Goal: Information Seeking & Learning: Find specific fact

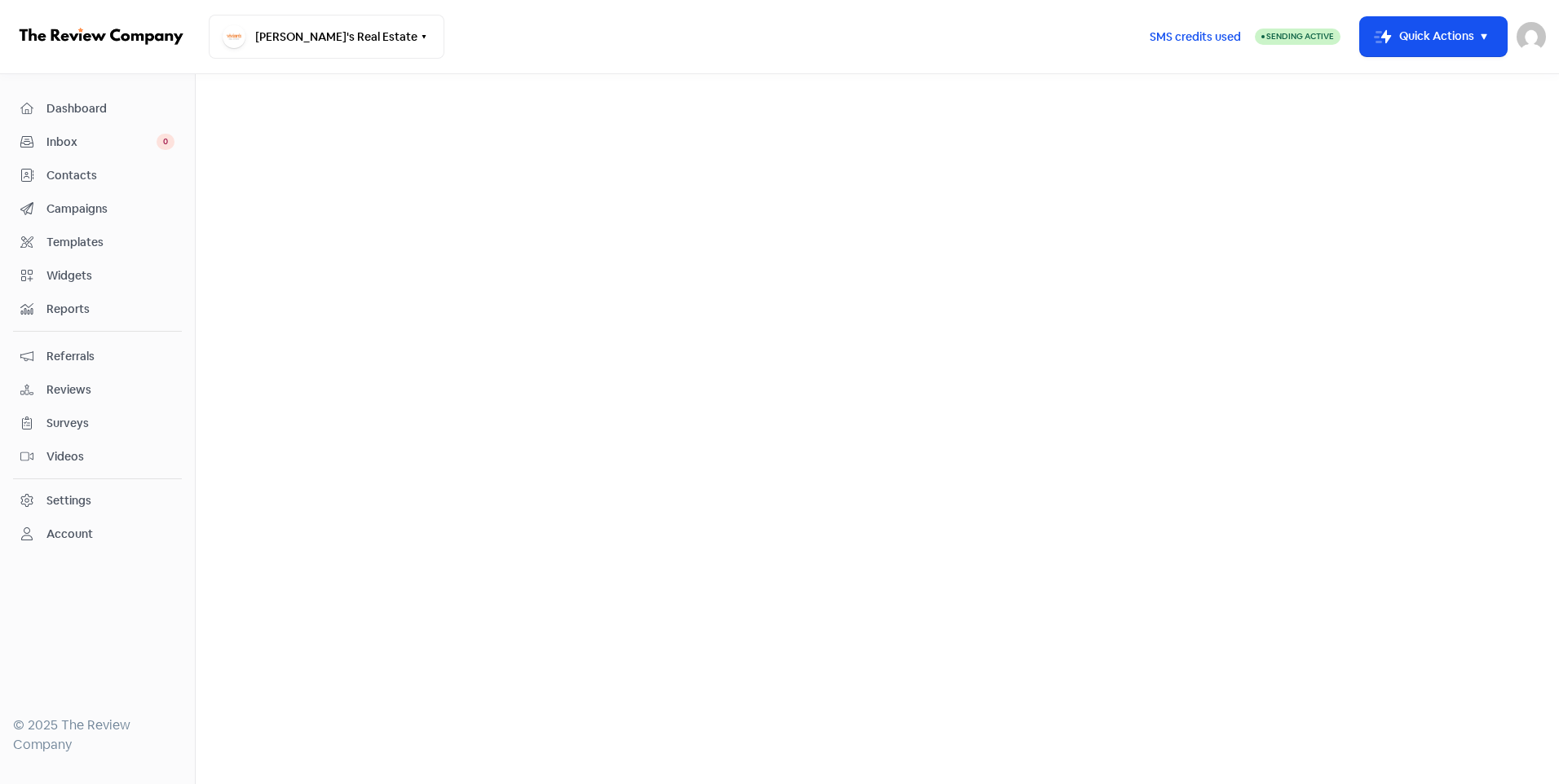
click at [88, 106] on span "Dashboard" at bounding box center [111, 109] width 128 height 17
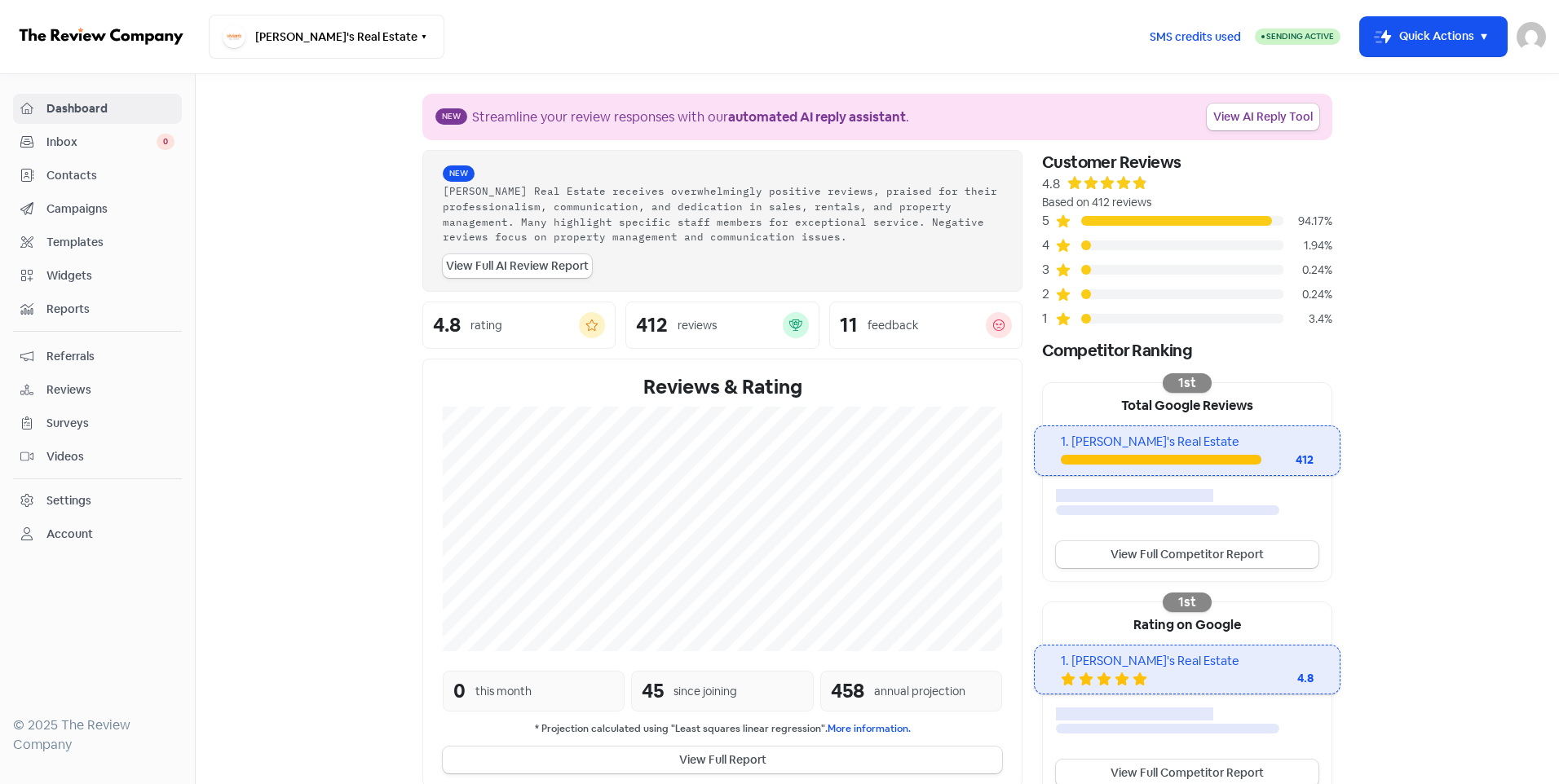
scroll to position [231, 0]
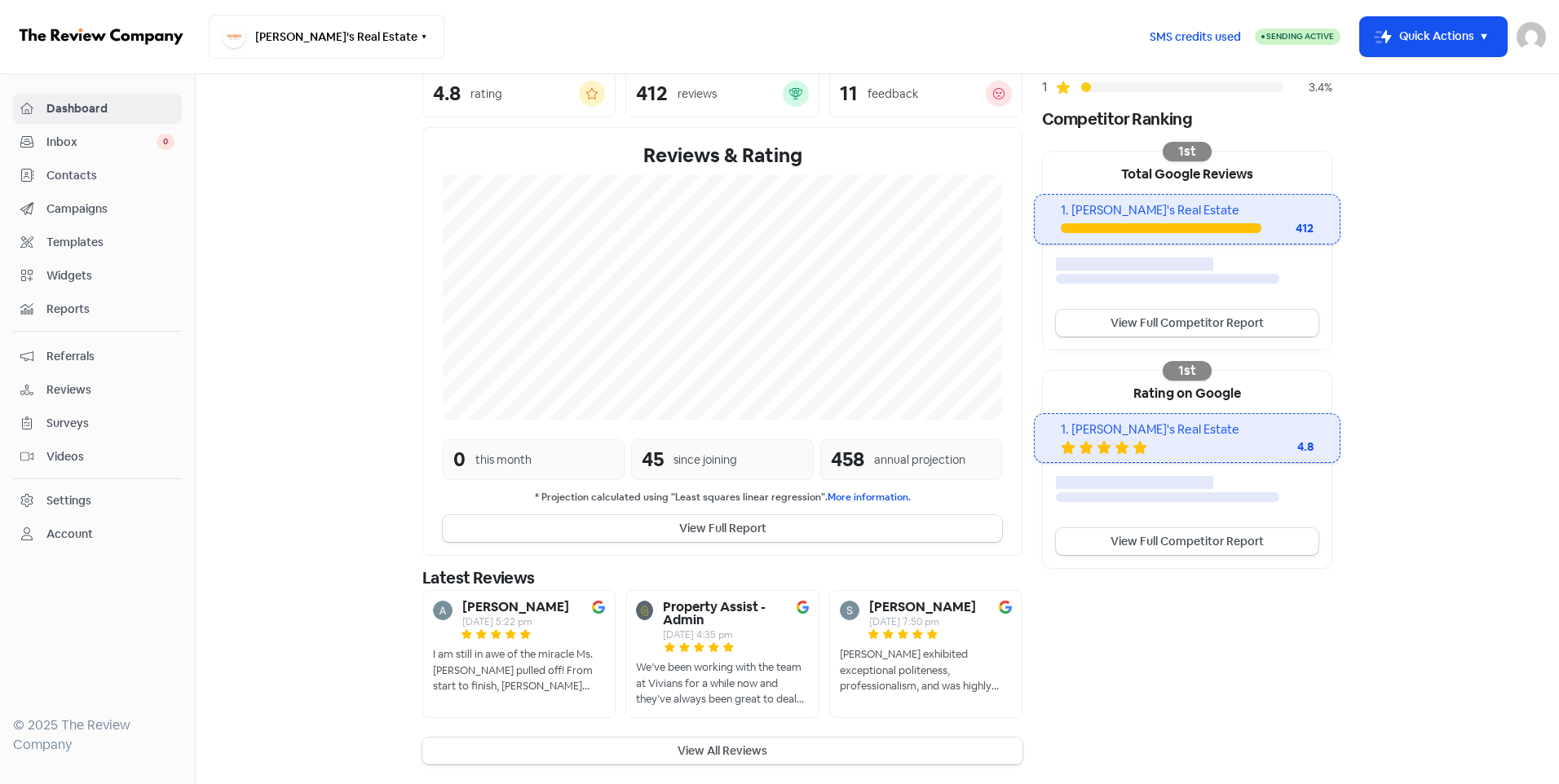
click at [702, 755] on button "View All Reviews" at bounding box center [722, 751] width 600 height 27
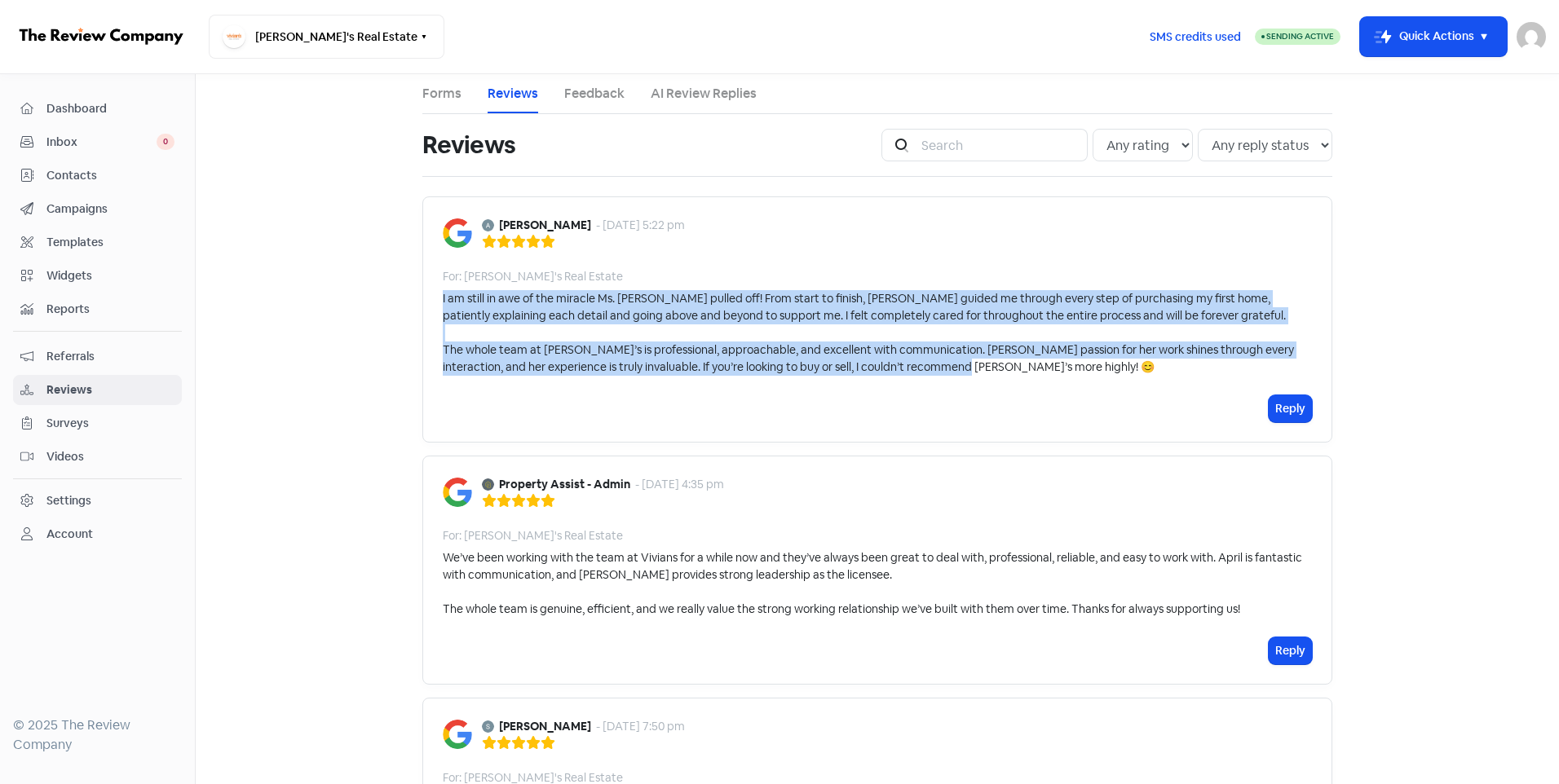
drag, startPoint x: 1035, startPoint y: 370, endPoint x: 436, endPoint y: 304, distance: 602.6
click at [443, 304] on div "I am still in awe of the miracle Ms. [PERSON_NAME] pulled off! From start to fi…" at bounding box center [878, 333] width 869 height 86
copy div "I am still in awe of the miracle Ms. [PERSON_NAME] pulled off! From start to fi…"
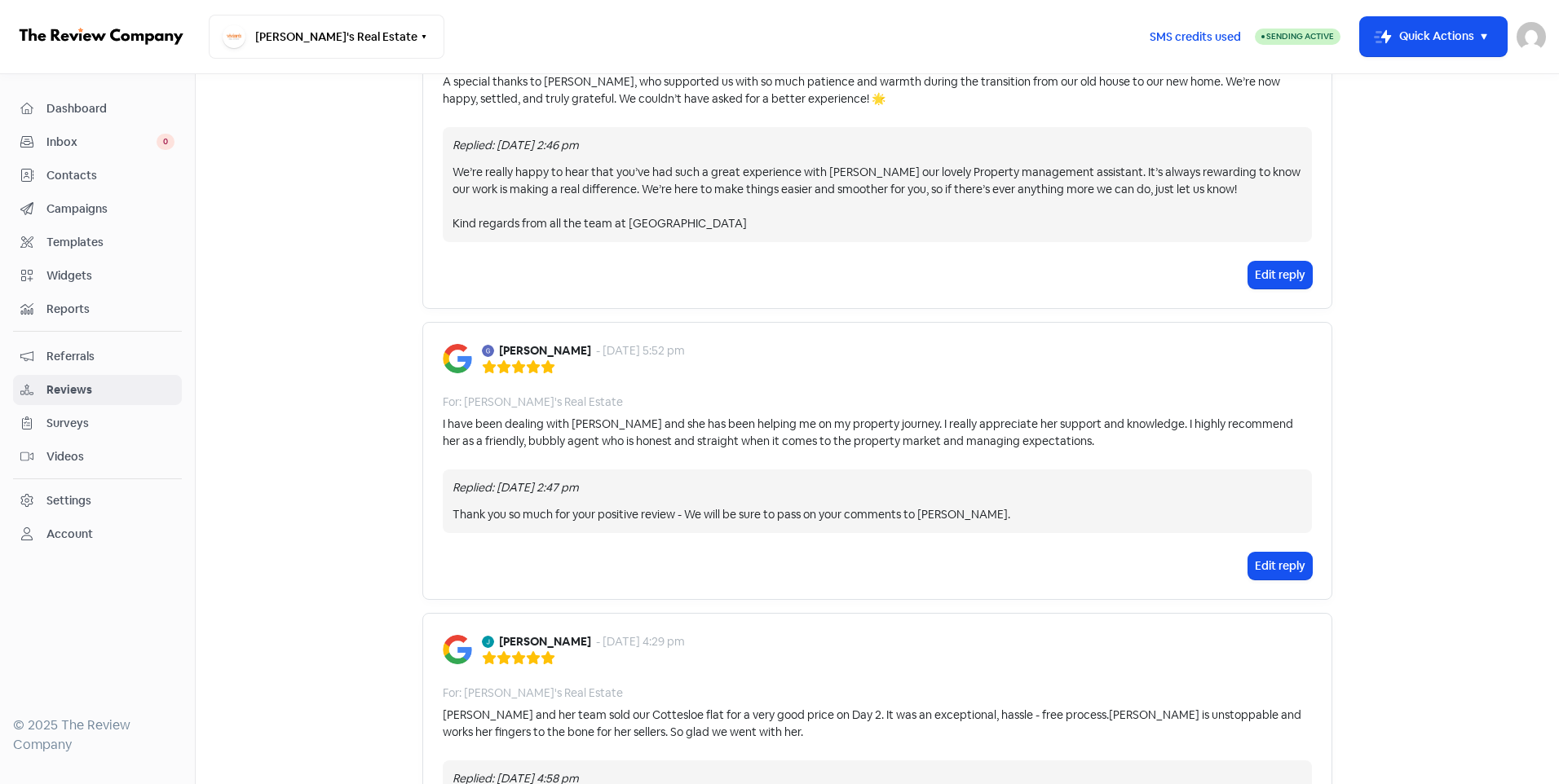
scroll to position [2682, 0]
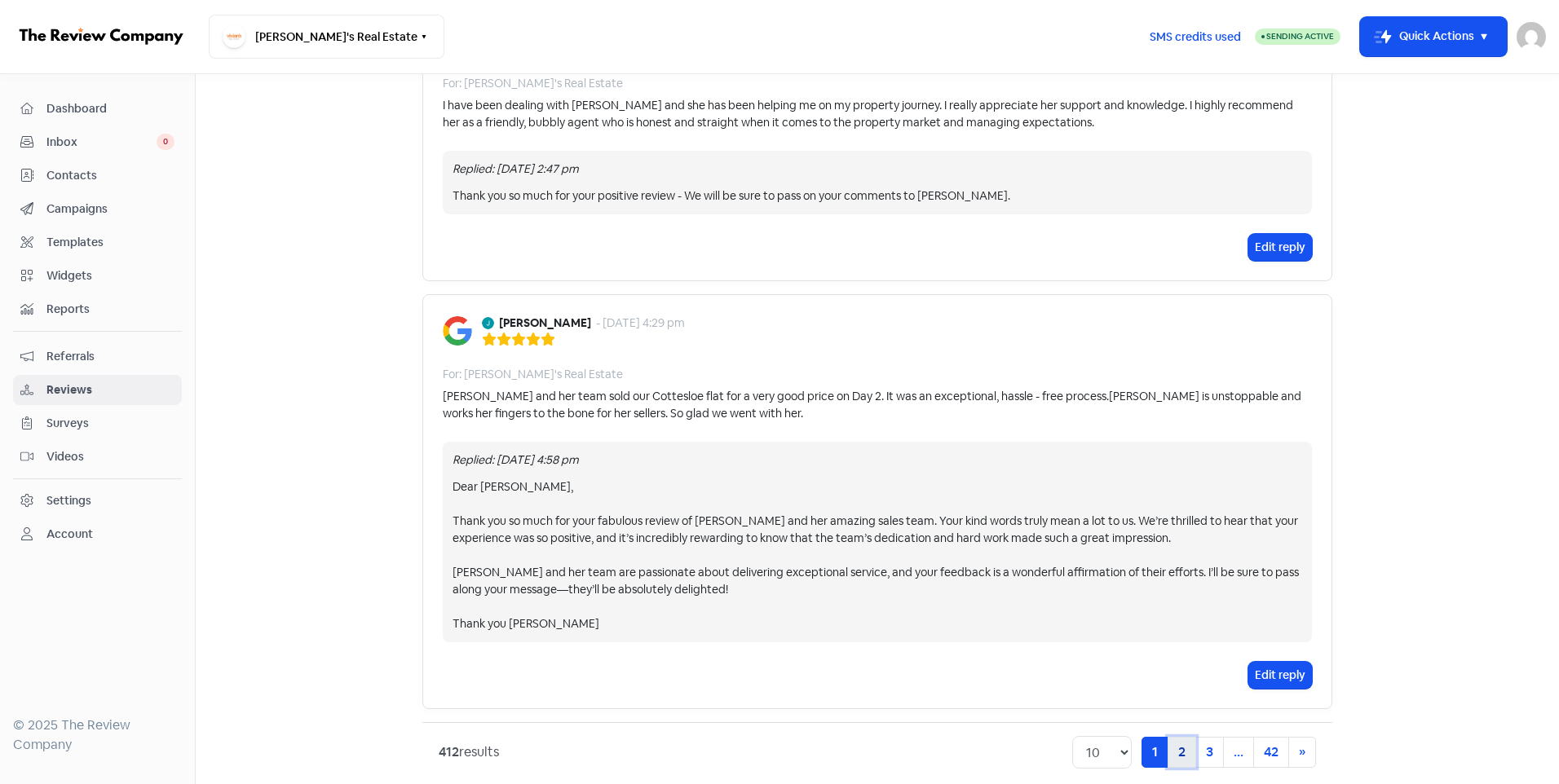
click at [1177, 736] on link "2" at bounding box center [1182, 752] width 29 height 31
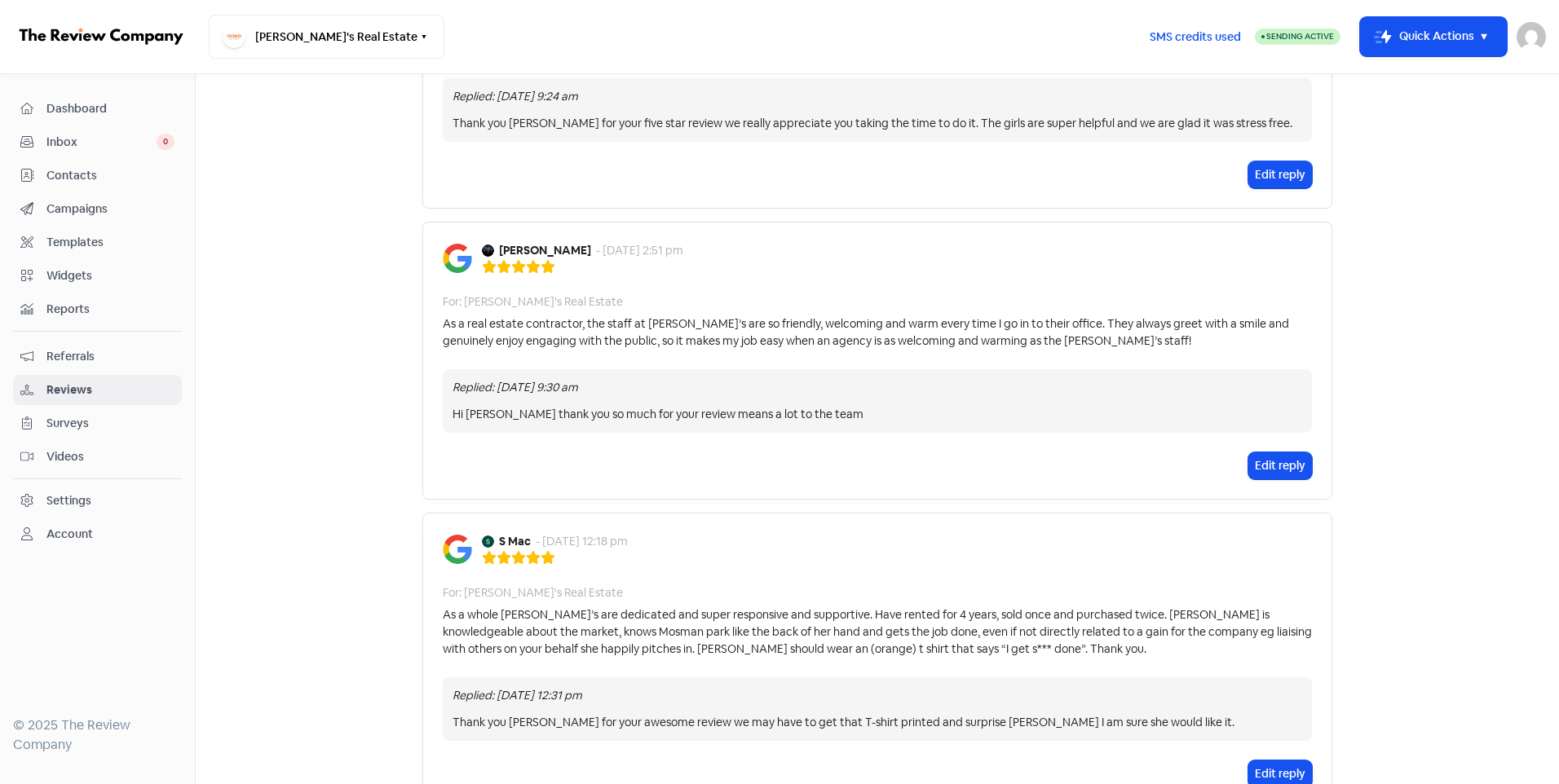
scroll to position [2675, 0]
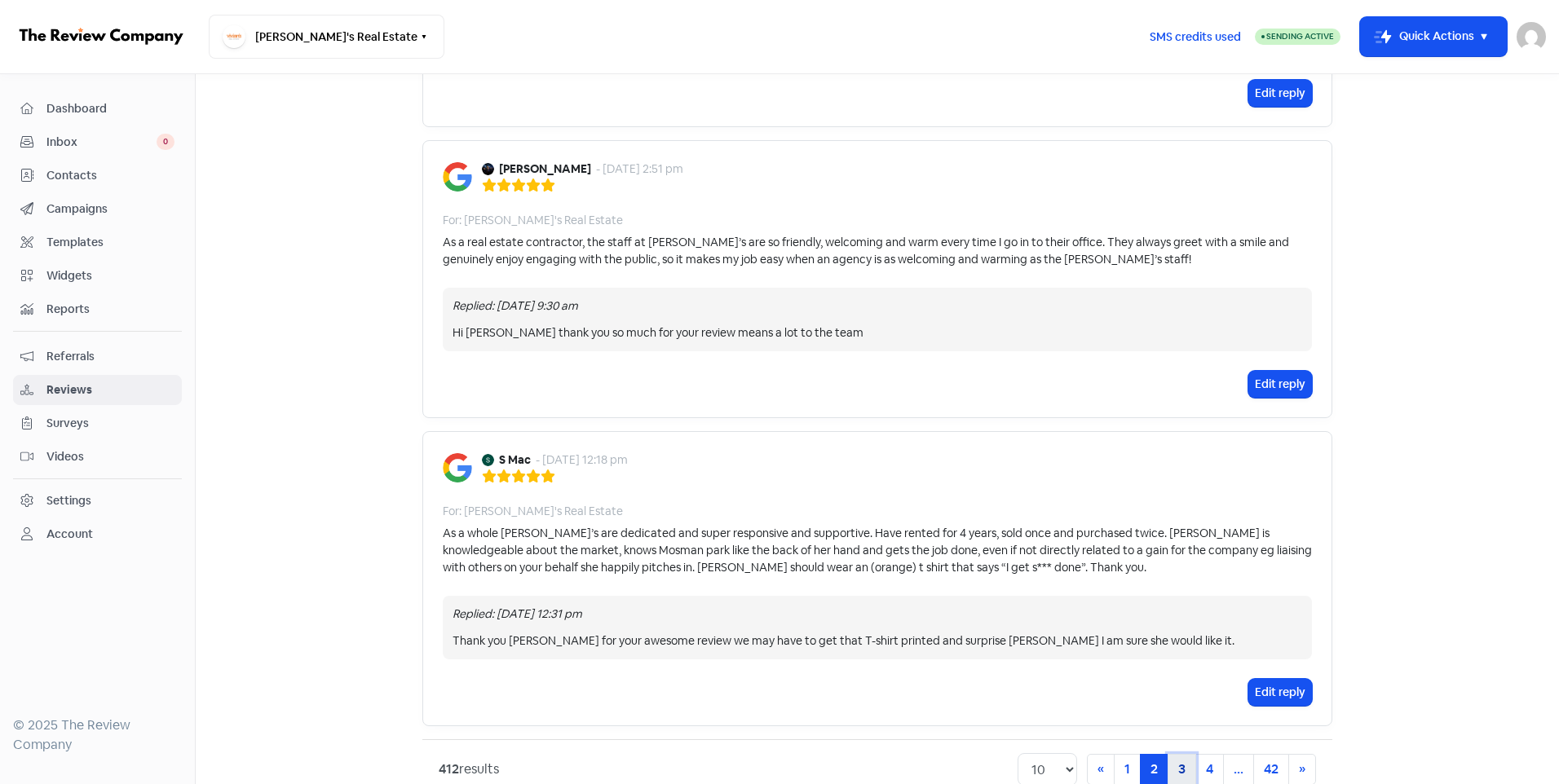
click at [1173, 754] on link "3" at bounding box center [1182, 769] width 29 height 31
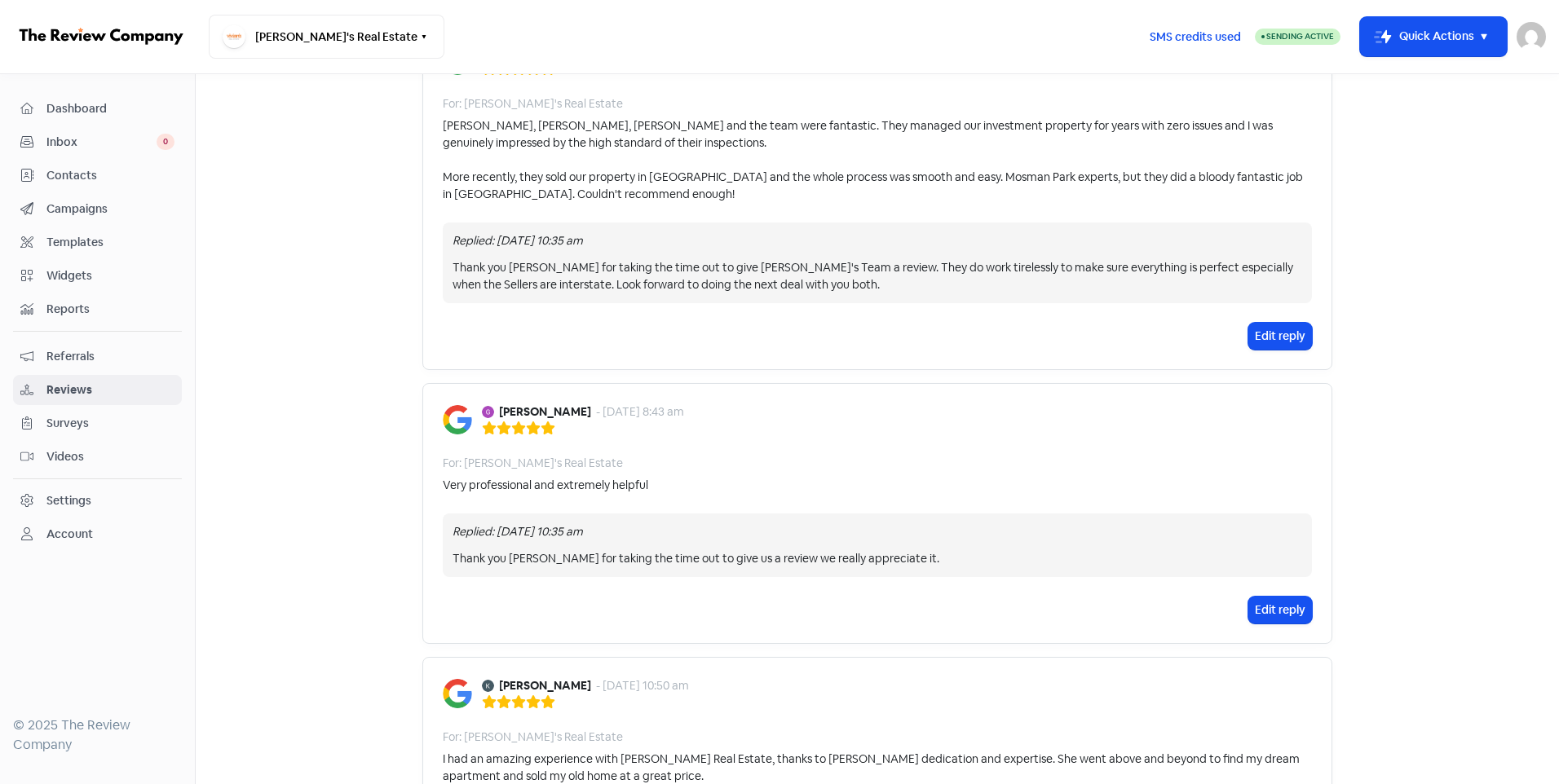
scroll to position [1059, 0]
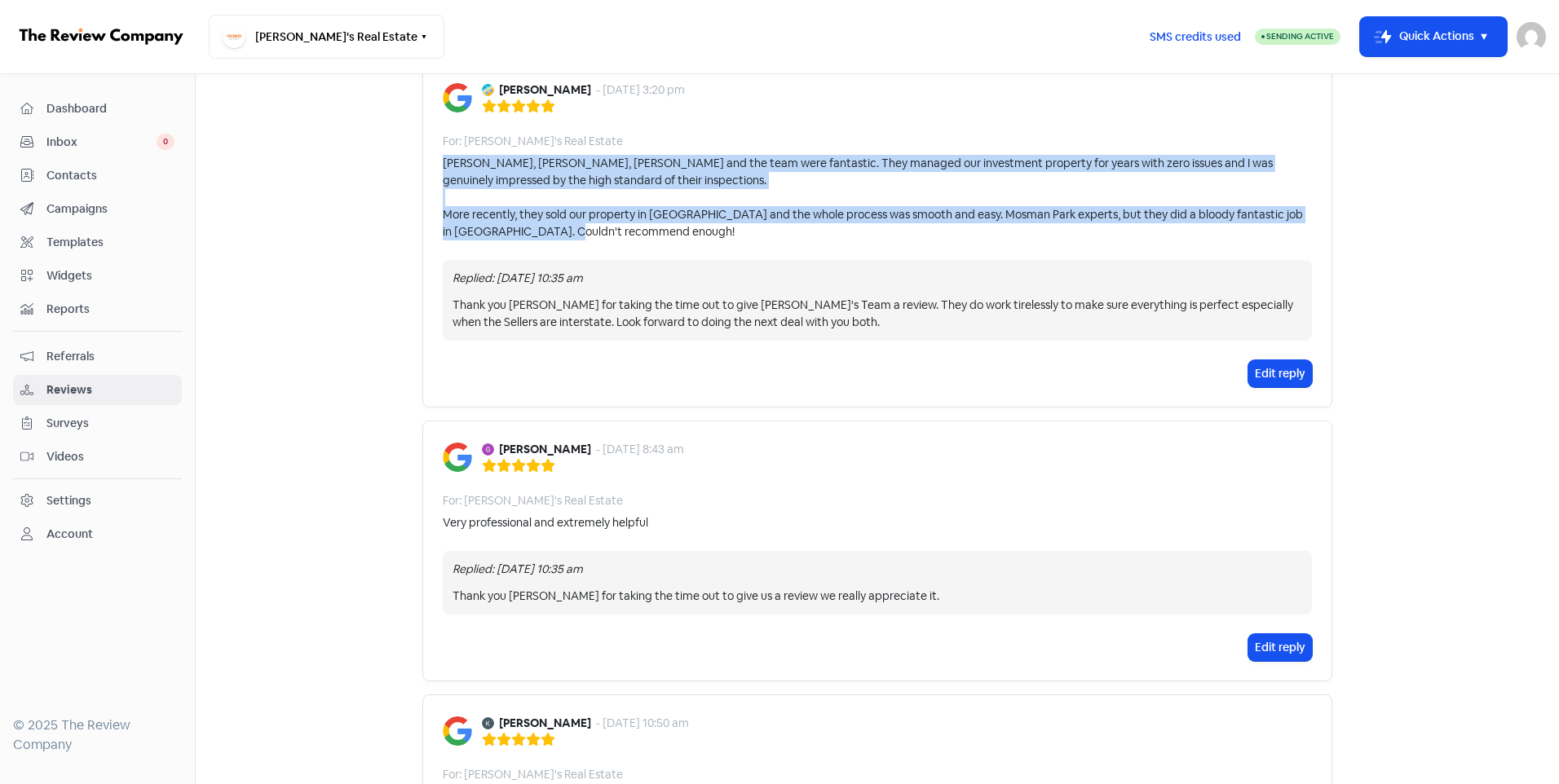
drag, startPoint x: 699, startPoint y: 231, endPoint x: 432, endPoint y: 168, distance: 274.3
click at [432, 168] on div "[PERSON_NAME] - [DATE] 3:20 pm For: [PERSON_NAME]'s Real Estate [PERSON_NAME], …" at bounding box center [877, 234] width 910 height 347
copy div "[PERSON_NAME], [PERSON_NAME], [PERSON_NAME] and the team were fantastic. They m…"
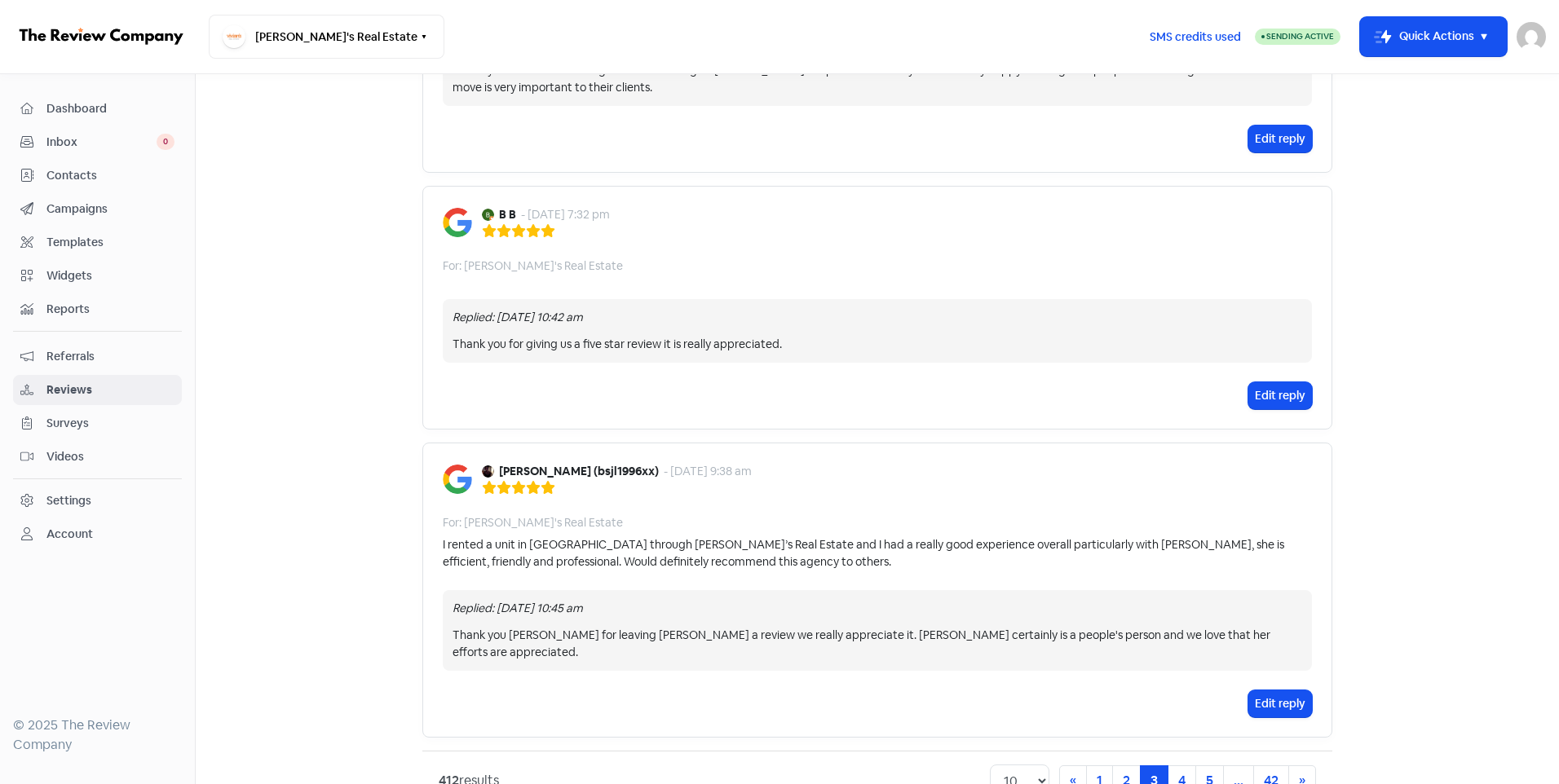
scroll to position [2641, 0]
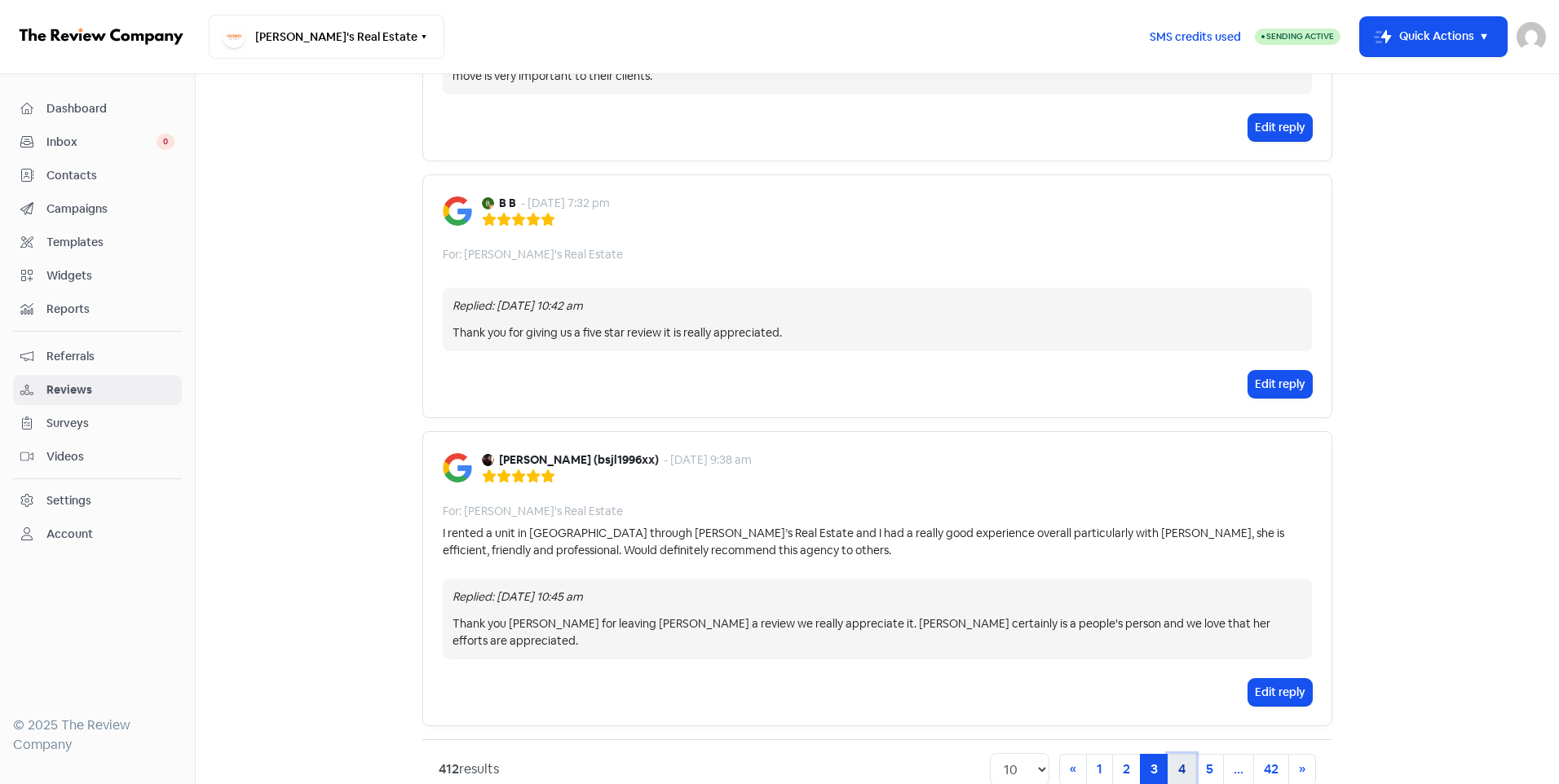
click at [1172, 754] on link "4" at bounding box center [1182, 769] width 29 height 31
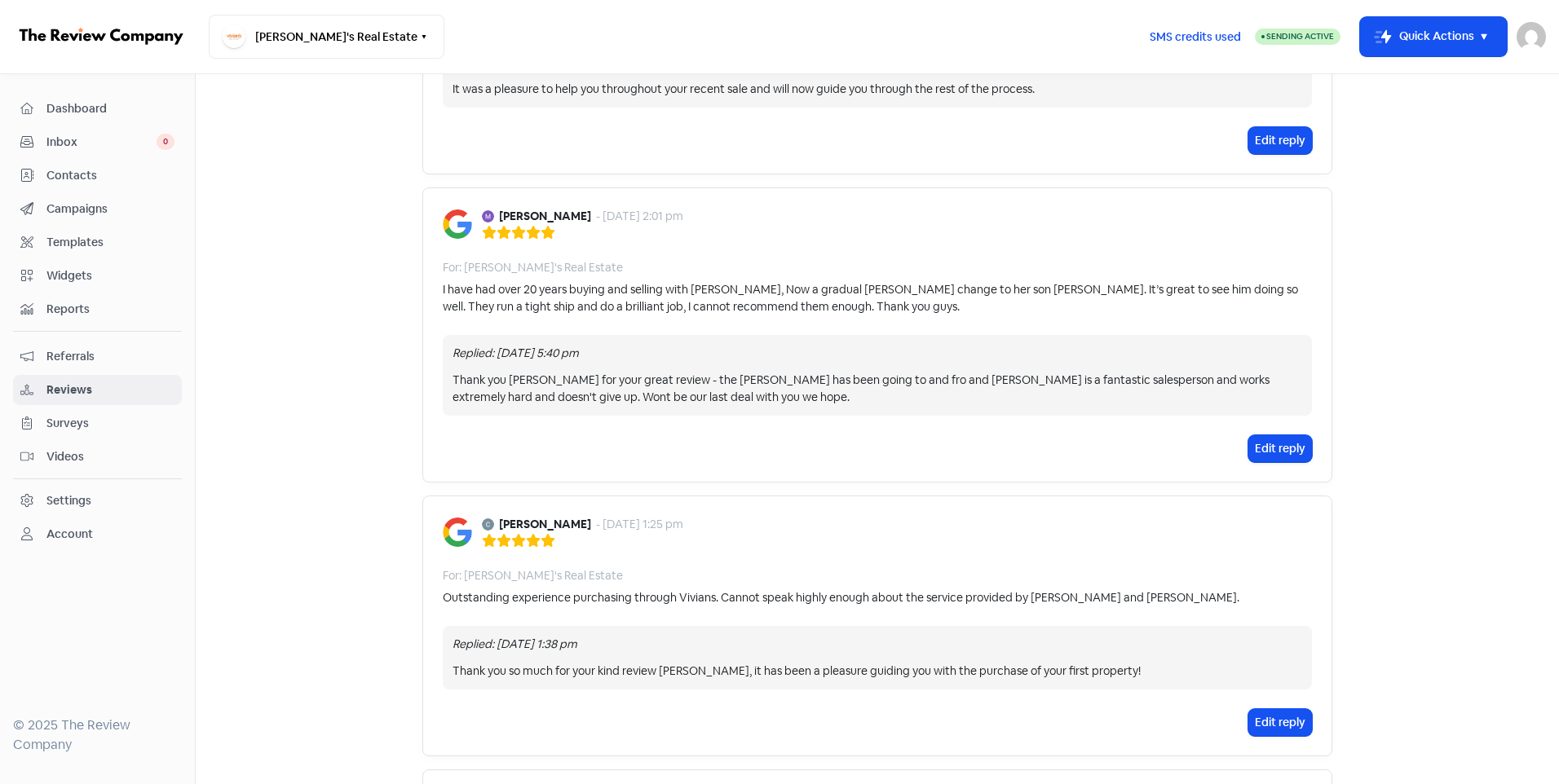
scroll to position [1337, 0]
